Goal: Information Seeking & Learning: Learn about a topic

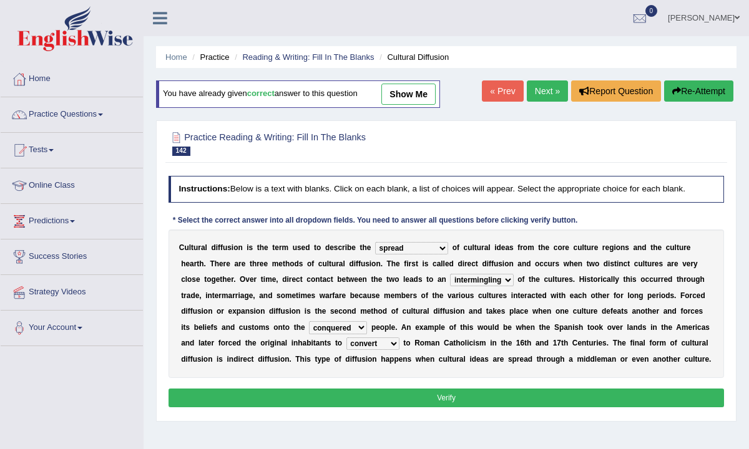
select select "spread"
select select "intermingling"
select select "conquered"
select select "convert"
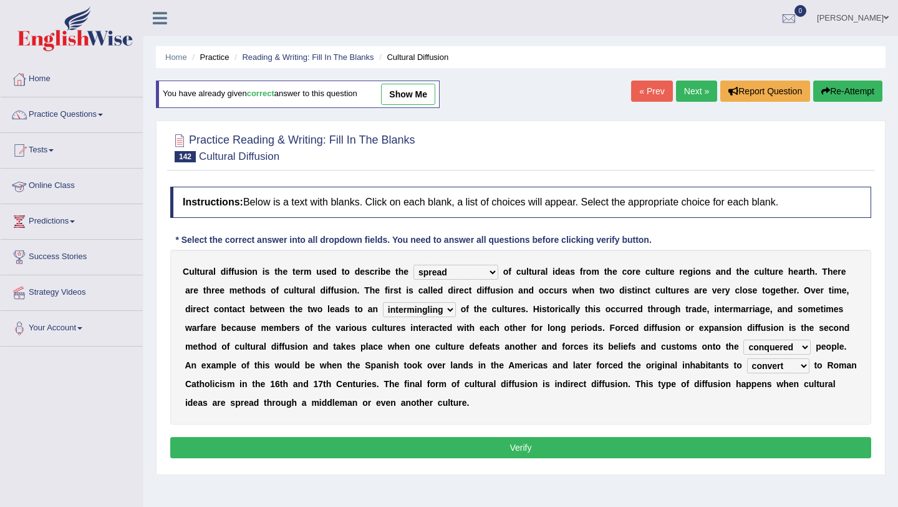
click at [78, 185] on link "Online Class" at bounding box center [72, 183] width 142 height 31
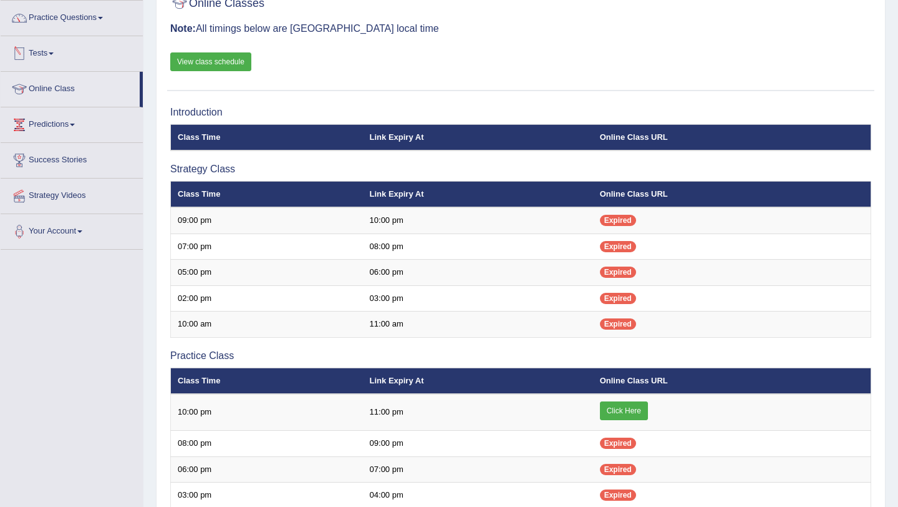
scroll to position [96, 0]
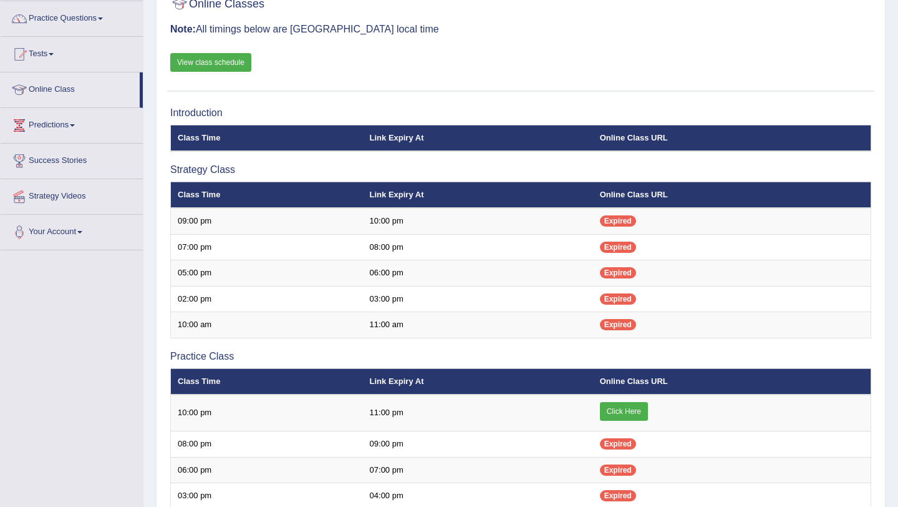
click at [204, 61] on link "View class schedule" at bounding box center [210, 62] width 81 height 19
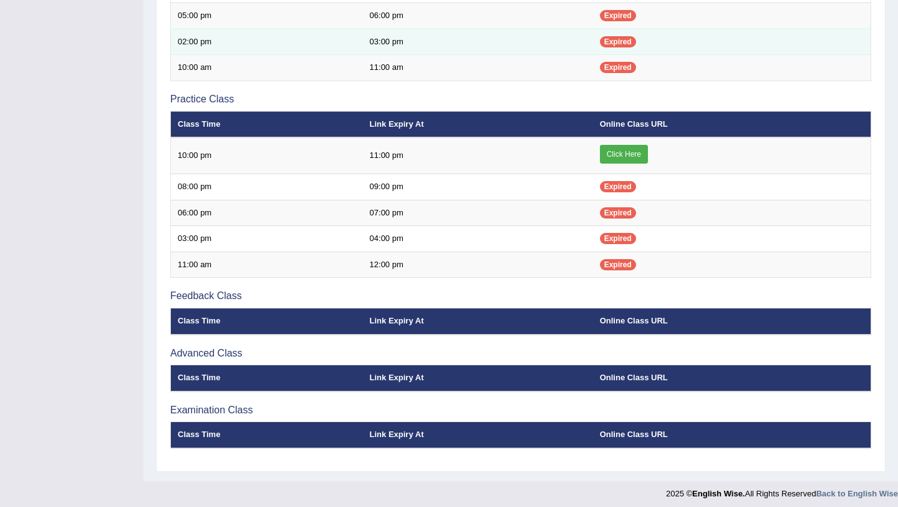
scroll to position [359, 0]
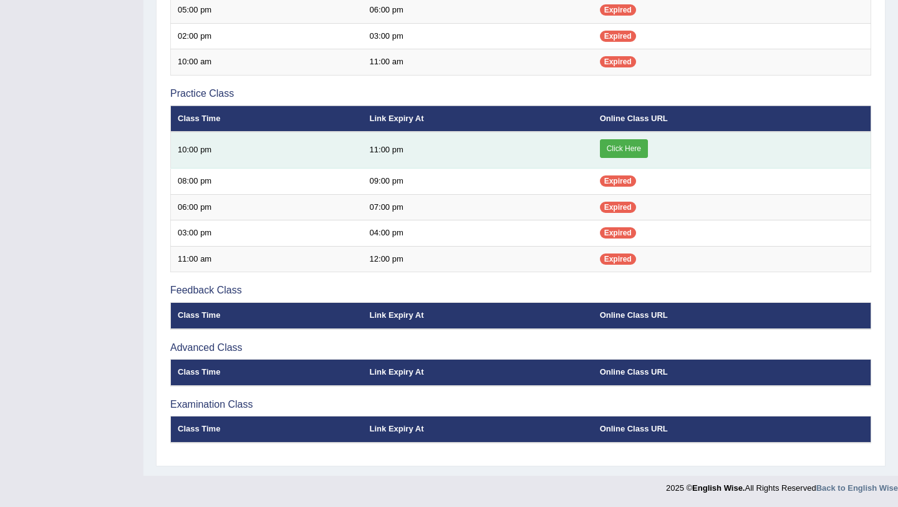
click at [634, 148] on link "Click Here" at bounding box center [624, 148] width 48 height 19
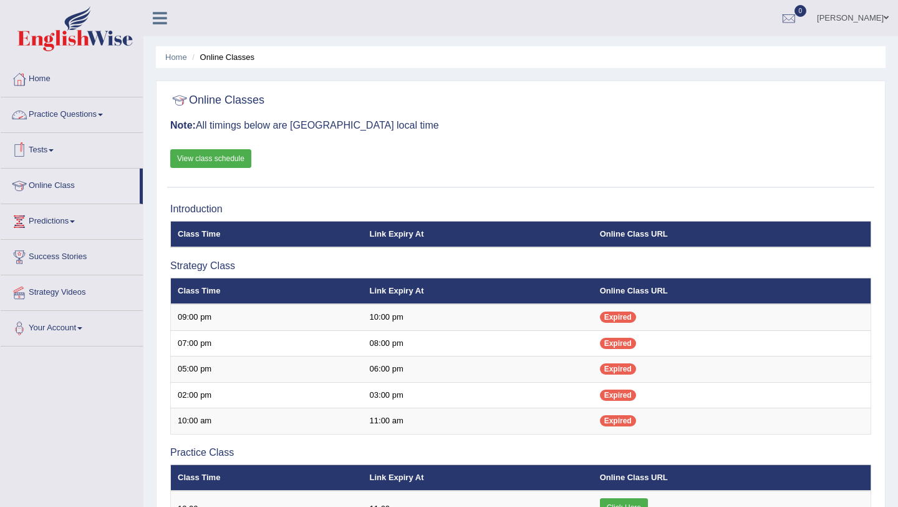
click at [80, 114] on link "Practice Questions" at bounding box center [72, 112] width 142 height 31
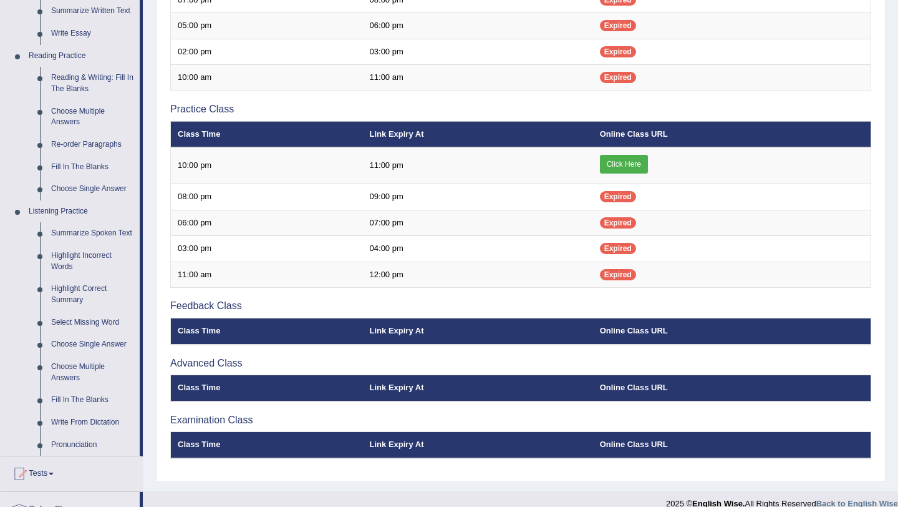
scroll to position [353, 0]
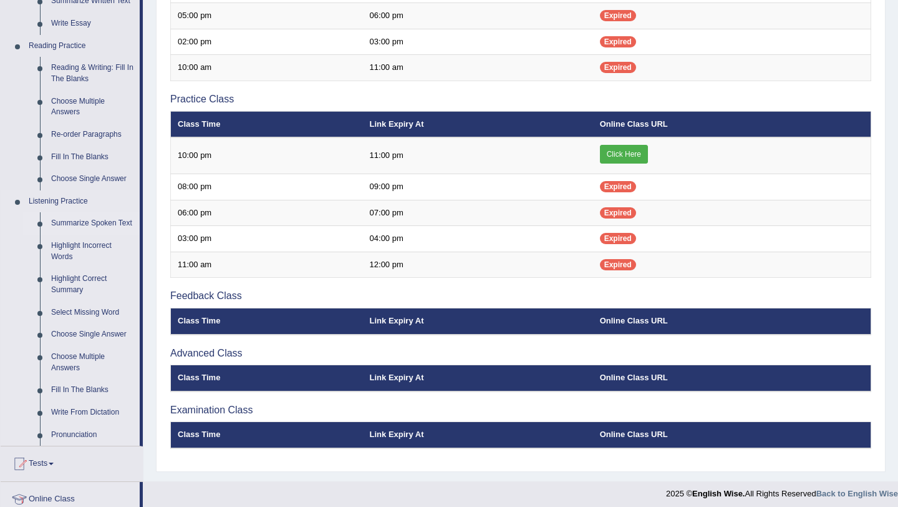
click at [95, 223] on link "Summarize Spoken Text" at bounding box center [93, 223] width 94 height 22
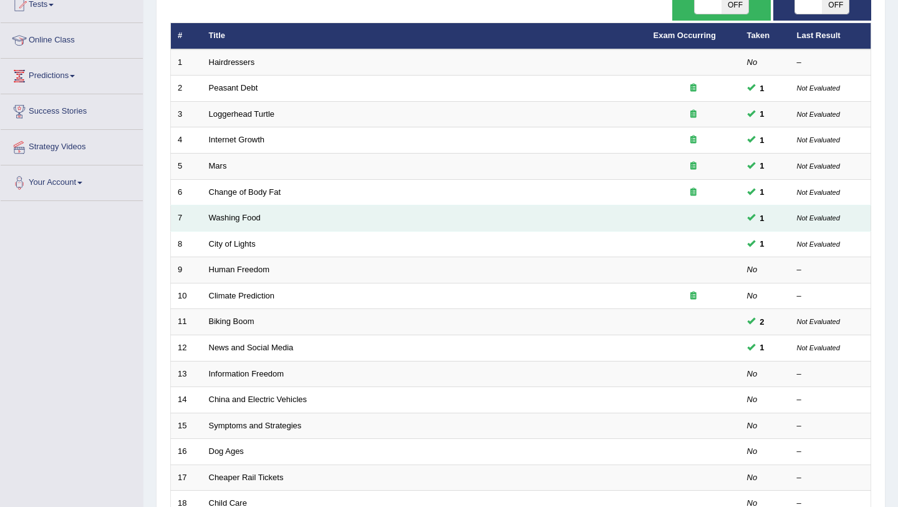
scroll to position [141, 0]
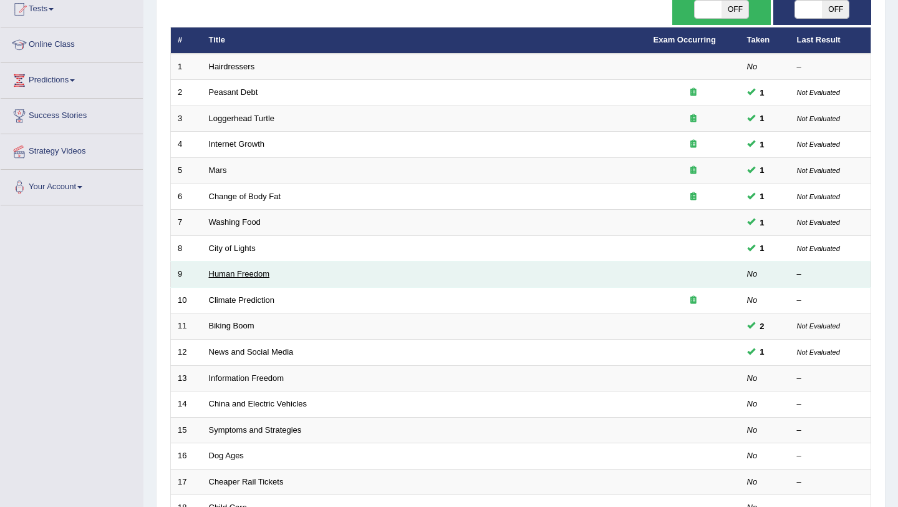
click at [253, 271] on link "Human Freedom" at bounding box center [239, 273] width 61 height 9
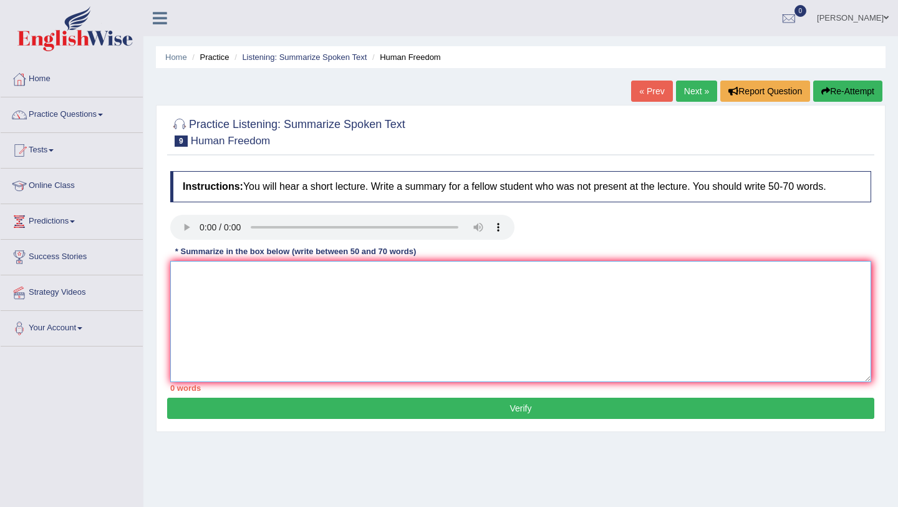
click at [248, 270] on textarea at bounding box center [520, 321] width 701 height 121
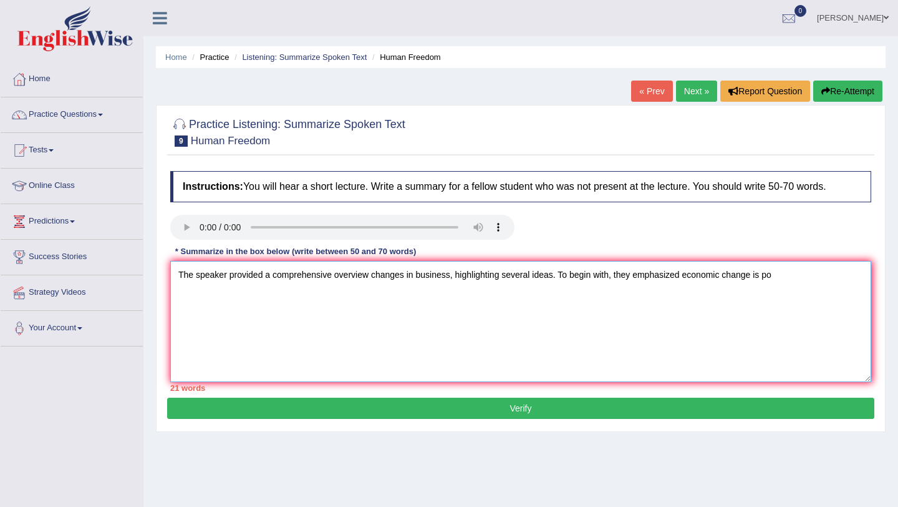
click at [685, 276] on textarea "The speaker provided a comprehensive overview changes in business, highlighting…" at bounding box center [520, 321] width 701 height 121
click at [814, 277] on textarea "The speaker provided a comprehensive overview changes in business, highlighting…" at bounding box center [520, 321] width 701 height 121
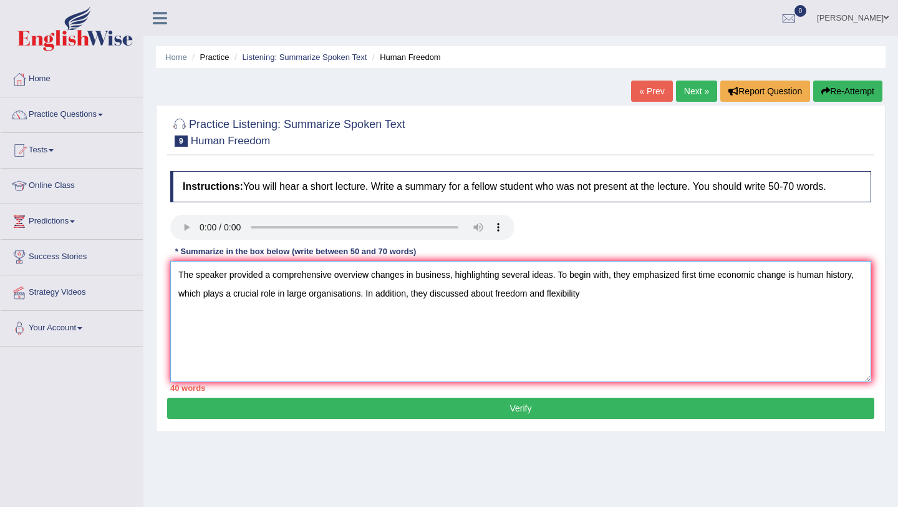
click at [589, 295] on textarea "The speaker provided a comprehensive overview changes in business, highlighting…" at bounding box center [520, 321] width 701 height 121
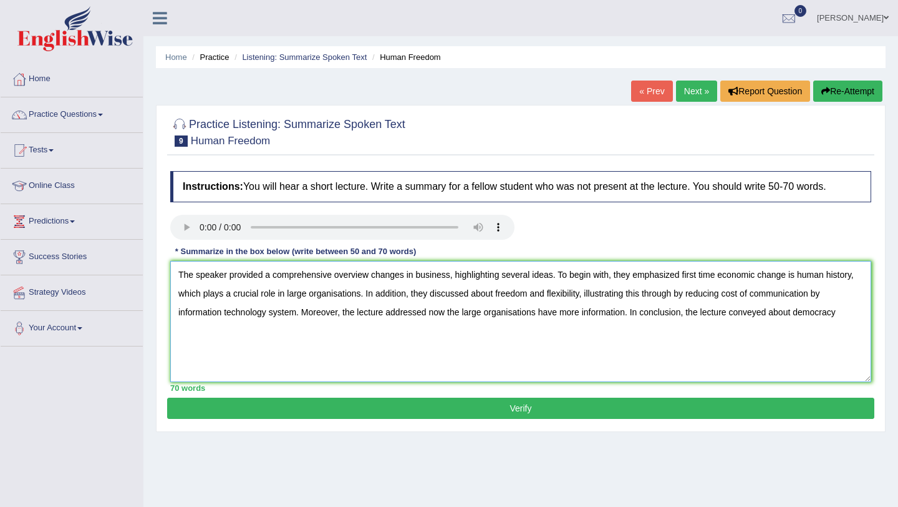
click at [844, 314] on textarea "The speaker provided a comprehensive overview changes in business, highlighting…" at bounding box center [520, 321] width 701 height 121
click at [406, 278] on textarea "The speaker provided a comprehensive overview changes in business, highlighting…" at bounding box center [520, 321] width 701 height 121
click at [372, 274] on textarea "The speaker provided a comprehensive overview change in business, highlighting …" at bounding box center [520, 321] width 701 height 121
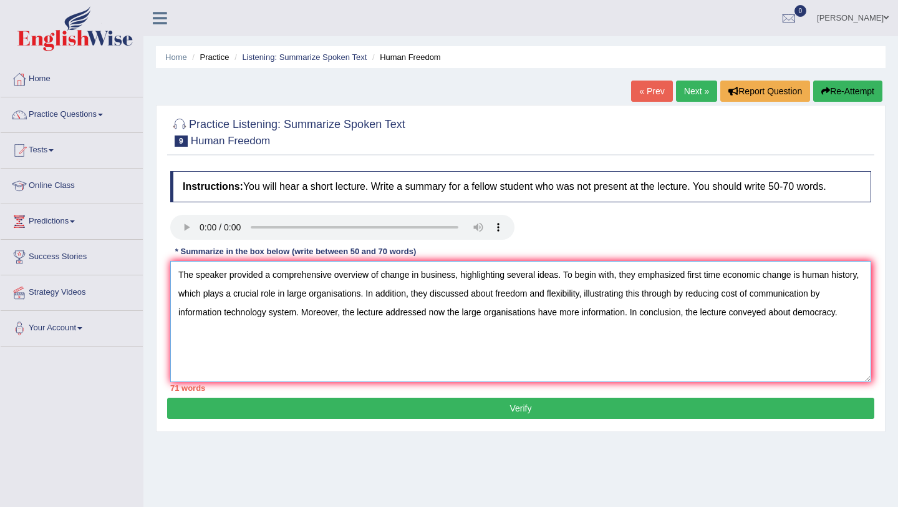
click at [805, 278] on textarea "The speaker provided a comprehensive overview of change in business, highlighti…" at bounding box center [520, 321] width 701 height 121
click at [724, 277] on textarea "The speaker provided a comprehensive overview of change in business, highlighti…" at bounding box center [520, 321] width 701 height 121
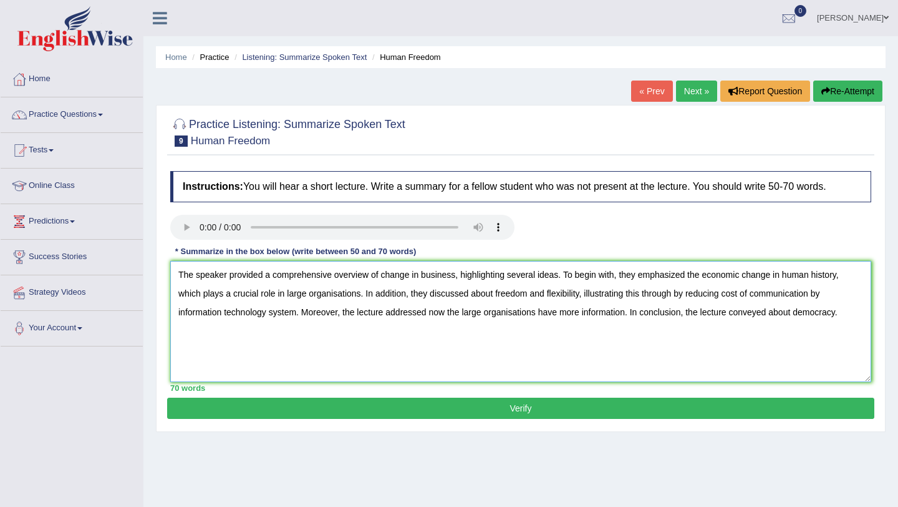
type textarea "The speaker provided a comprehensive overview of change in business, highlighti…"
click at [592, 406] on button "Verify" at bounding box center [520, 407] width 707 height 21
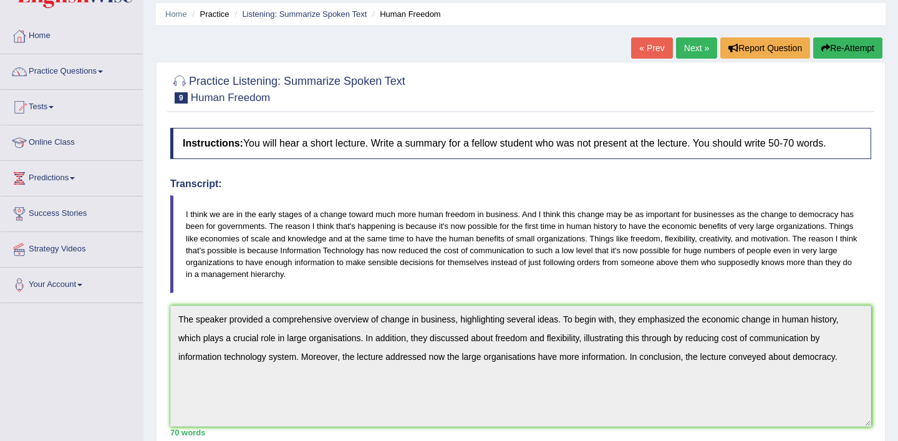
scroll to position [42, 0]
click at [103, 71] on span at bounding box center [100, 72] width 5 height 2
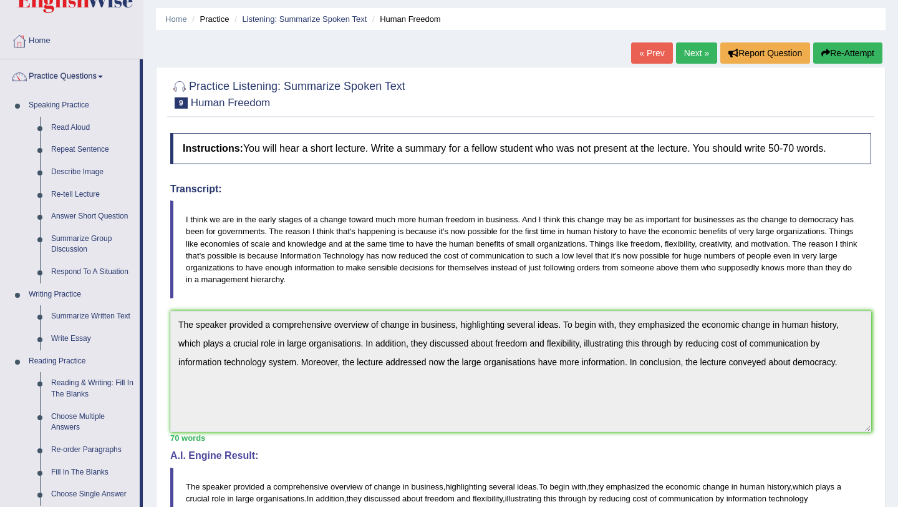
scroll to position [36, 0]
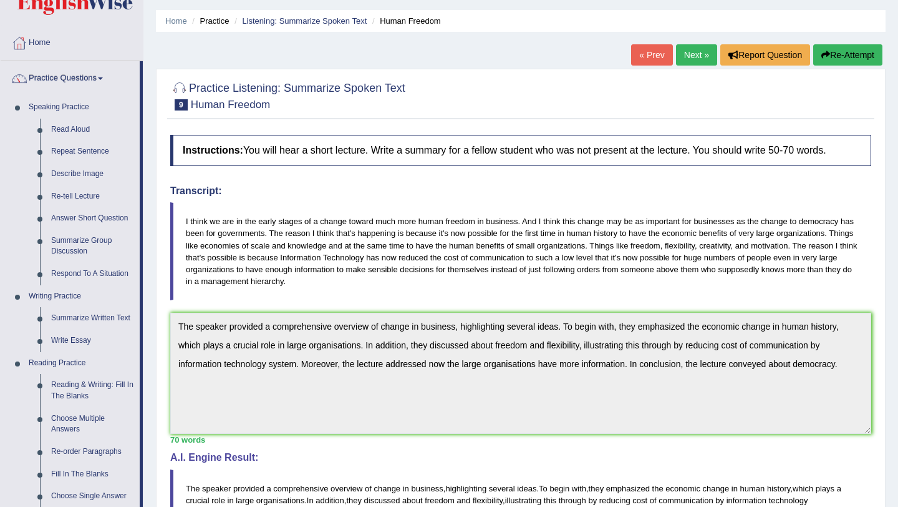
click at [691, 49] on link "Next »" at bounding box center [696, 54] width 41 height 21
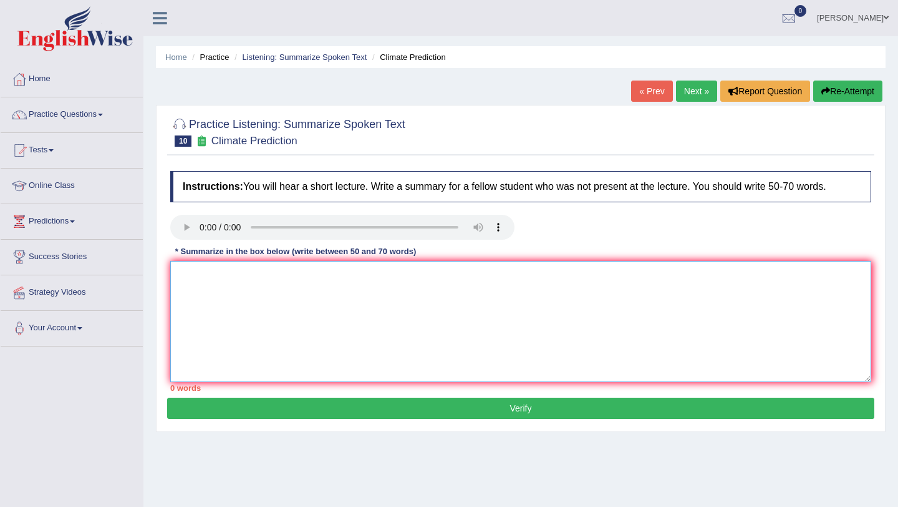
click at [290, 267] on textarea at bounding box center [520, 321] width 701 height 121
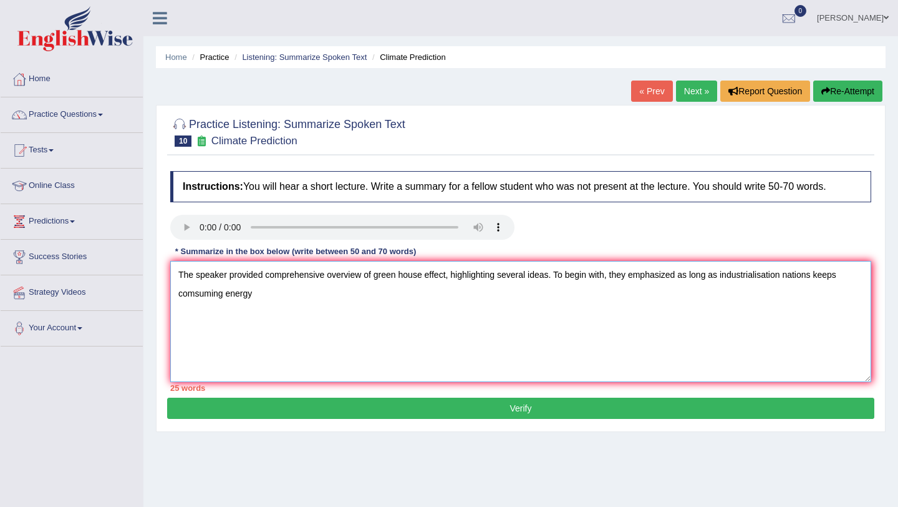
click at [448, 278] on textarea "The speaker provided comprehensive overview of green house effect, highlighting…" at bounding box center [520, 321] width 701 height 121
click at [265, 294] on textarea "The speaker provided comprehensive overview of Global warming, highlighting sev…" at bounding box center [520, 321] width 701 height 121
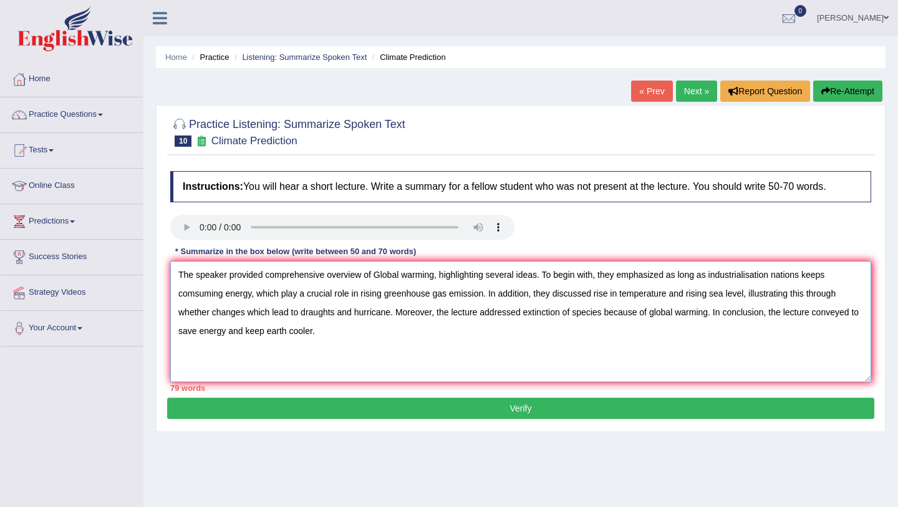
click at [539, 278] on textarea "The speaker provided comprehensive overview of Global warming, highlighting sev…" at bounding box center [520, 321] width 701 height 121
click at [325, 278] on textarea "The speaker provided comprehensive overview of Global warming. To begin with, t…" at bounding box center [520, 321] width 701 height 121
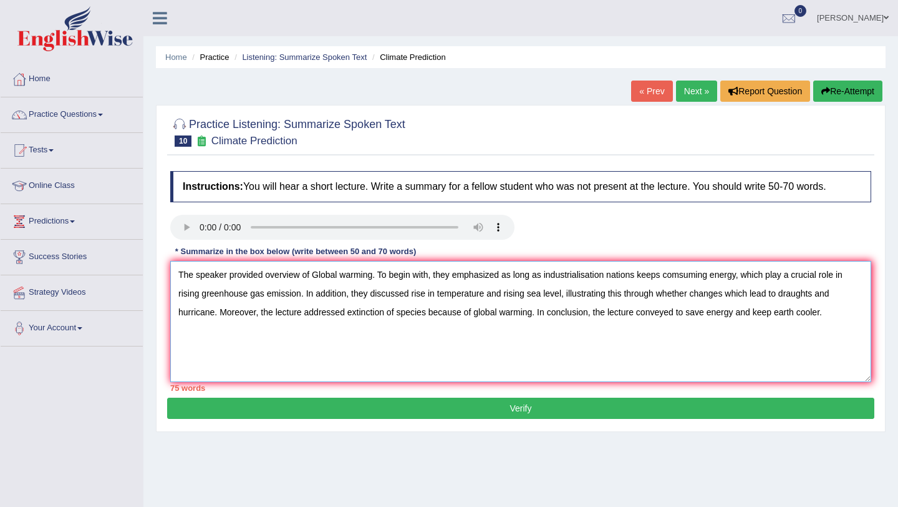
click at [434, 277] on textarea "The speaker provided overview of Global warming. To begin with, they emphasized…" at bounding box center [520, 321] width 701 height 121
click at [326, 298] on textarea "The speaker provided overview of Global warming. They emphasized as long as ind…" at bounding box center [520, 321] width 701 height 121
click at [732, 276] on textarea "The speaker provided overview of Global warming. They emphasized as long as ind…" at bounding box center [520, 321] width 701 height 121
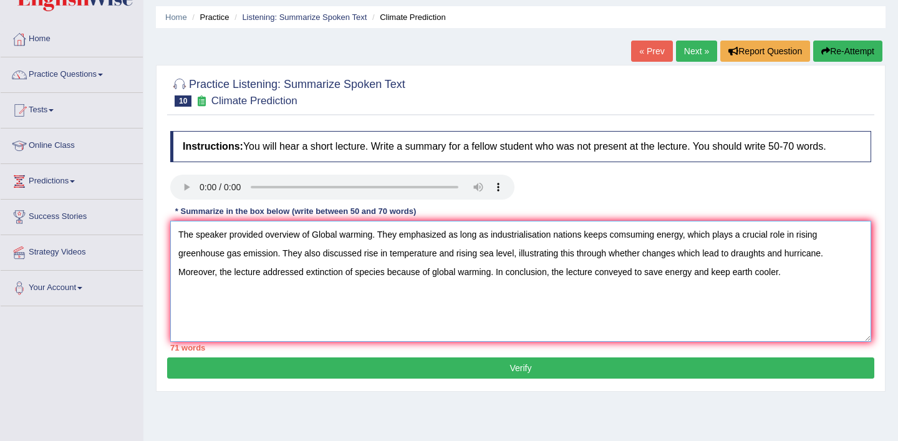
scroll to position [41, 0]
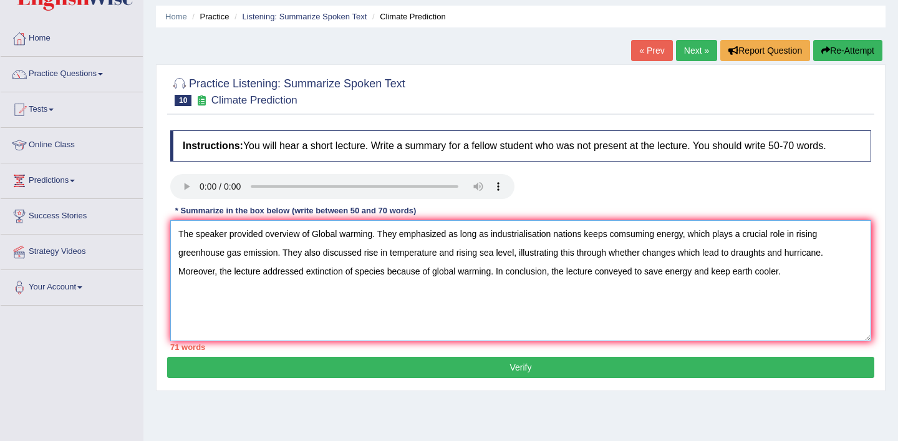
click at [319, 238] on textarea "The speaker provided overview of Global warming. They emphasized as long as ind…" at bounding box center [520, 280] width 701 height 121
click at [609, 236] on textarea "The speaker provided overview of global warming. They emphasized as long as ind…" at bounding box center [520, 280] width 701 height 121
click at [489, 236] on textarea "The speaker provided overview of global warming. They emphasized as long as ind…" at bounding box center [520, 280] width 701 height 121
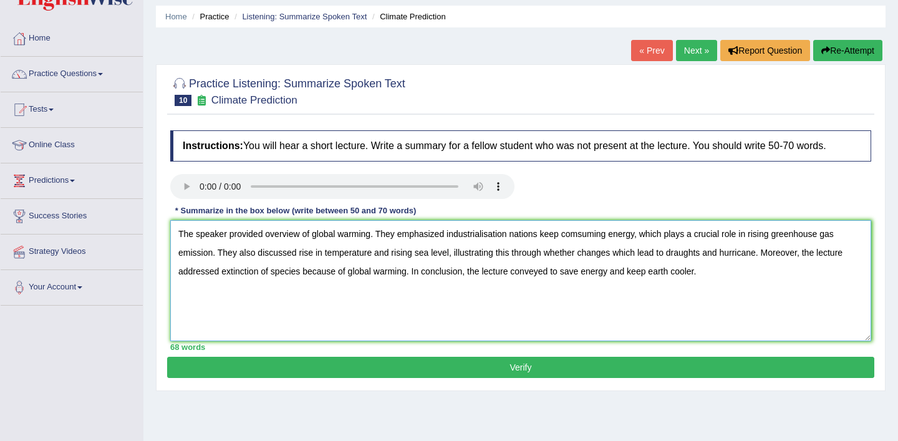
click at [575, 255] on textarea "The speaker provided overview of global warming. They emphasized industrialisat…" at bounding box center [520, 280] width 701 height 121
click at [683, 255] on textarea "The speaker provided overview of global warming. They emphasized industrialisat…" at bounding box center [520, 280] width 701 height 121
click at [759, 253] on textarea "The speaker provided overview of global warming. They emphasized industrialisat…" at bounding box center [520, 280] width 701 height 121
type textarea "The speaker provided overview of global warming. They emphasized industrialisat…"
click at [610, 369] on button "Verify" at bounding box center [520, 367] width 707 height 21
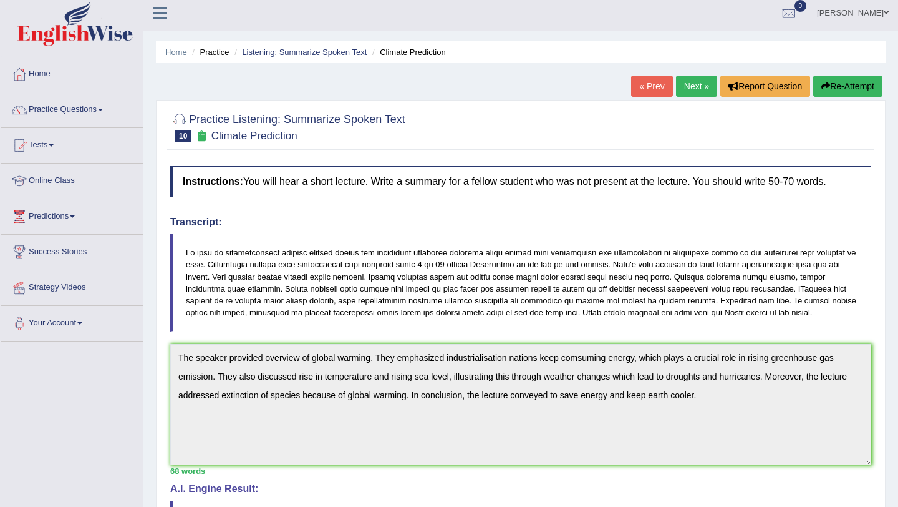
scroll to position [3, 0]
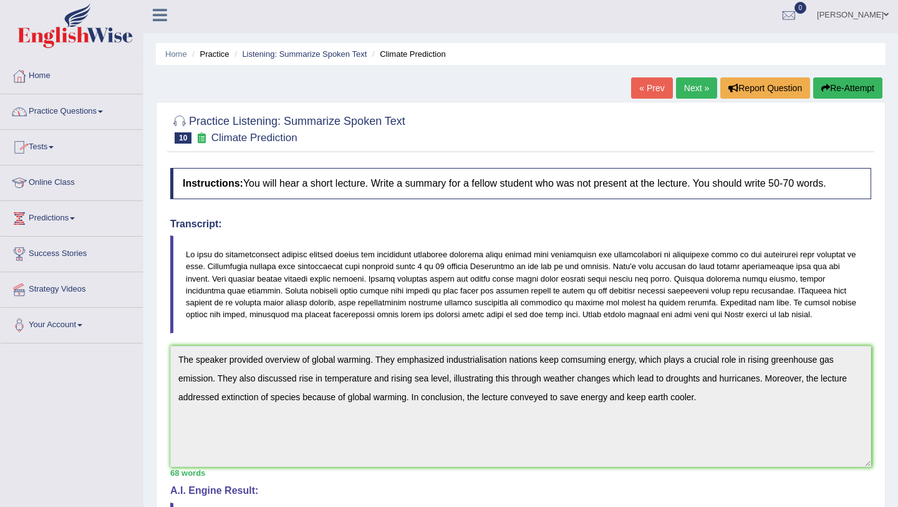
click at [103, 111] on span at bounding box center [100, 111] width 5 height 2
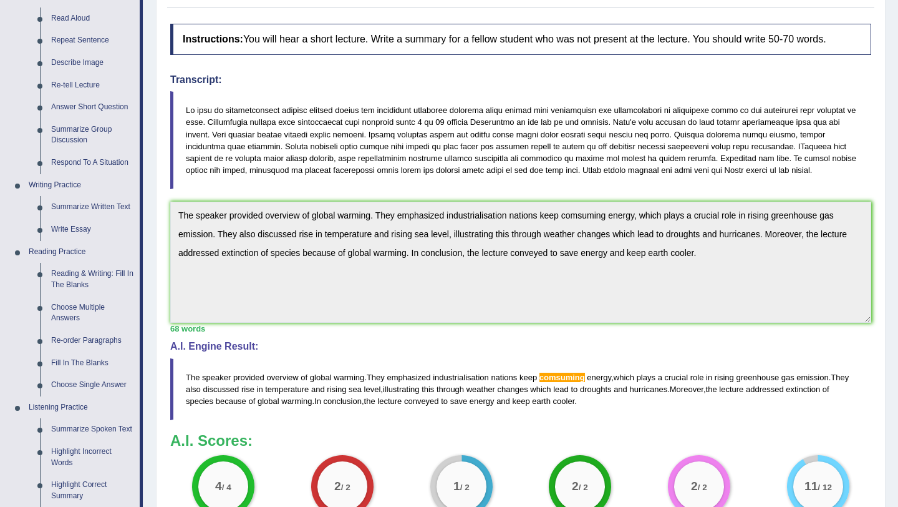
scroll to position [148, 0]
